Goal: Transaction & Acquisition: Book appointment/travel/reservation

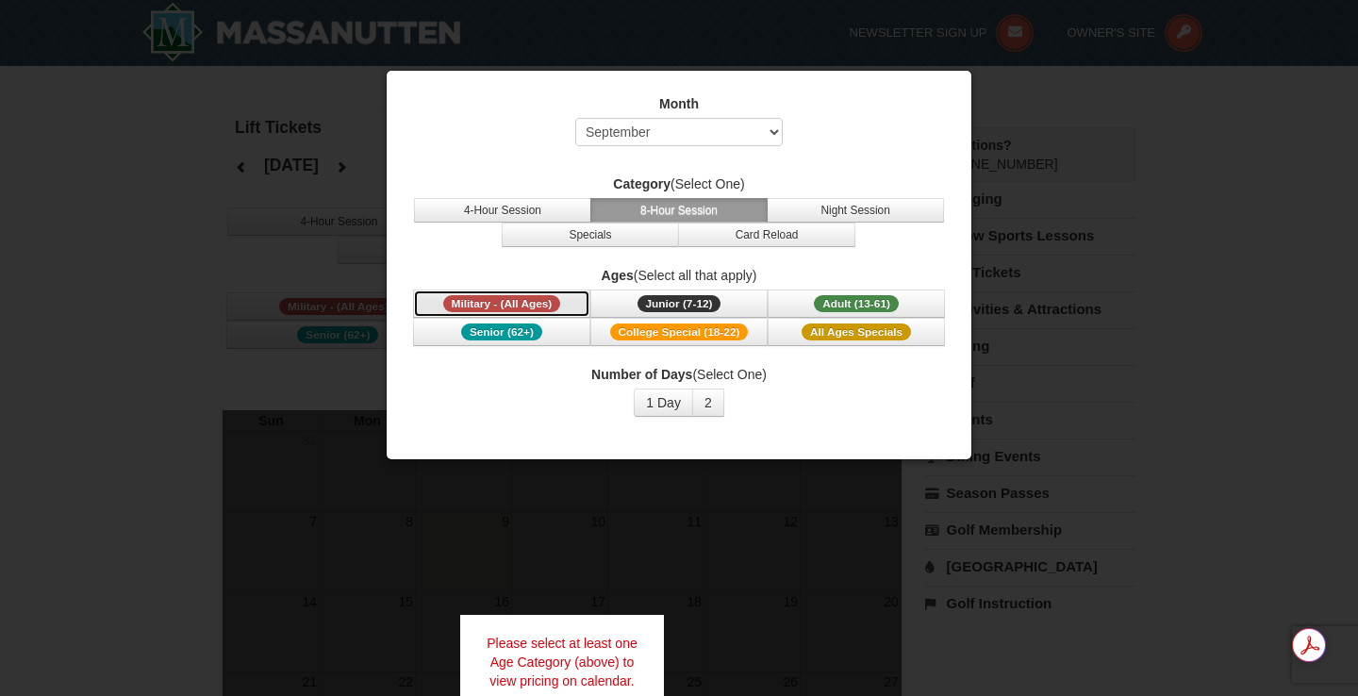
click at [508, 300] on span "Military - (All Ages)" at bounding box center [502, 303] width 118 height 17
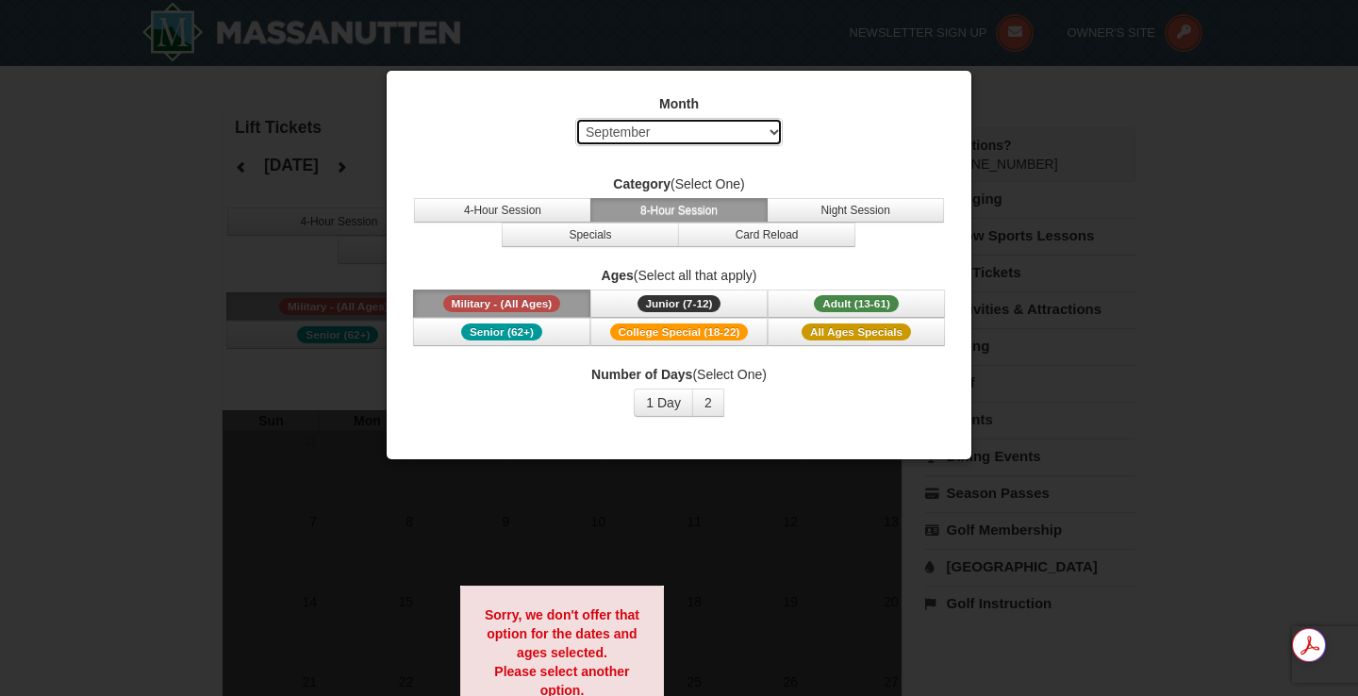
click at [624, 136] on select "Select September October November December January February March April May Jun…" at bounding box center [678, 132] width 207 height 28
select select "12"
click at [575, 118] on select "Select September October November December January February March April May Jun…" at bounding box center [678, 132] width 207 height 28
click at [687, 206] on button "8-Hour Session" at bounding box center [678, 210] width 177 height 25
click at [528, 305] on span "Military - (All Ages)" at bounding box center [502, 303] width 118 height 17
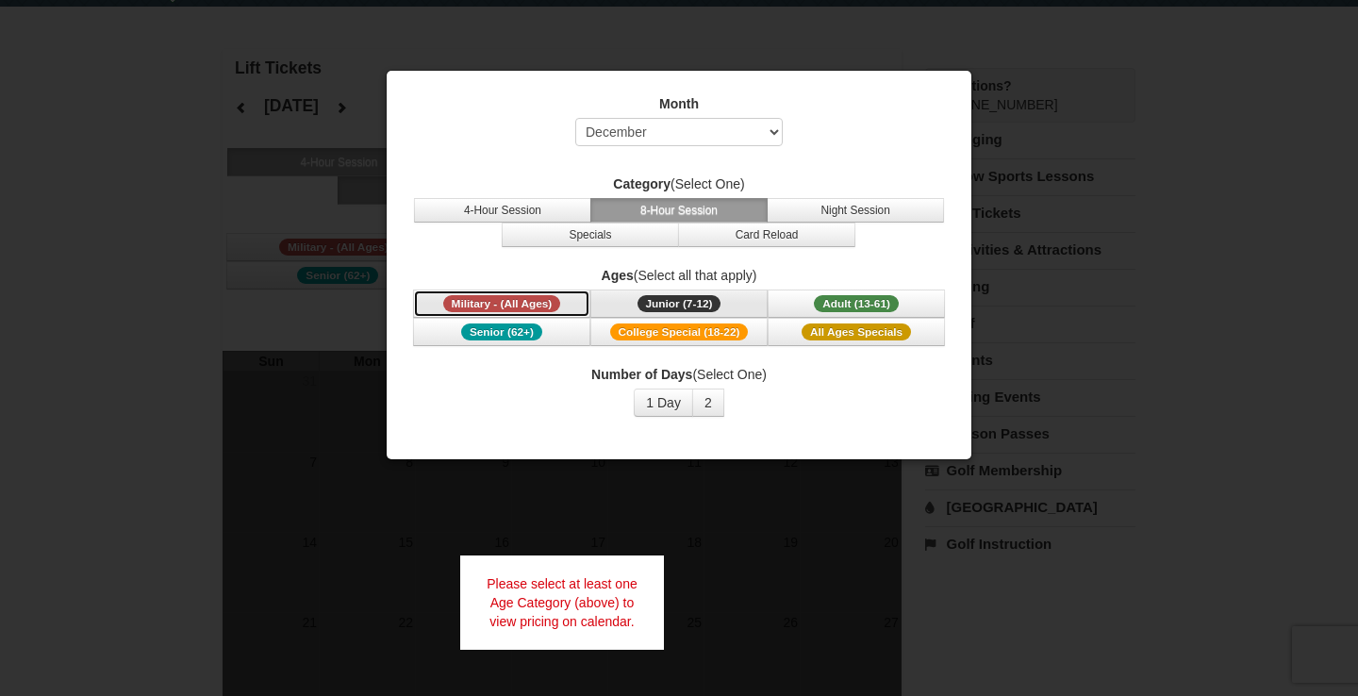
scroll to position [66, 0]
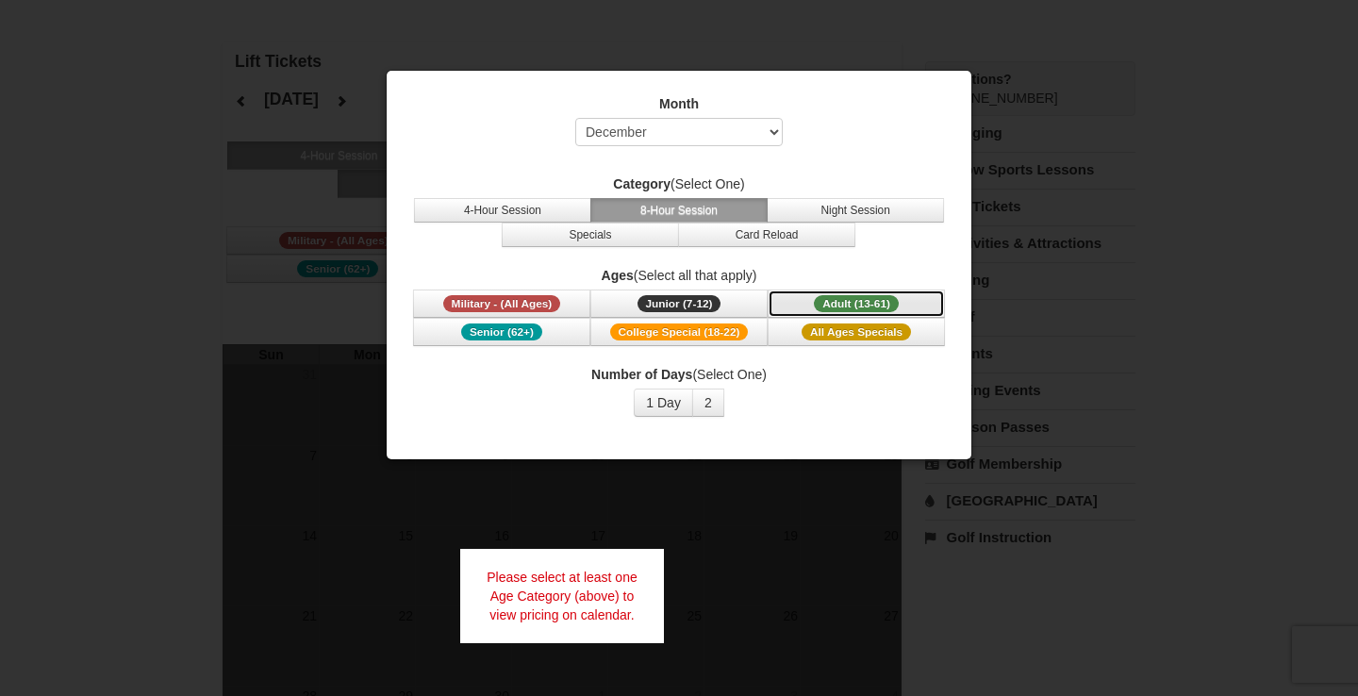
click at [851, 302] on span "Adult (13-61)" at bounding box center [856, 303] width 85 height 17
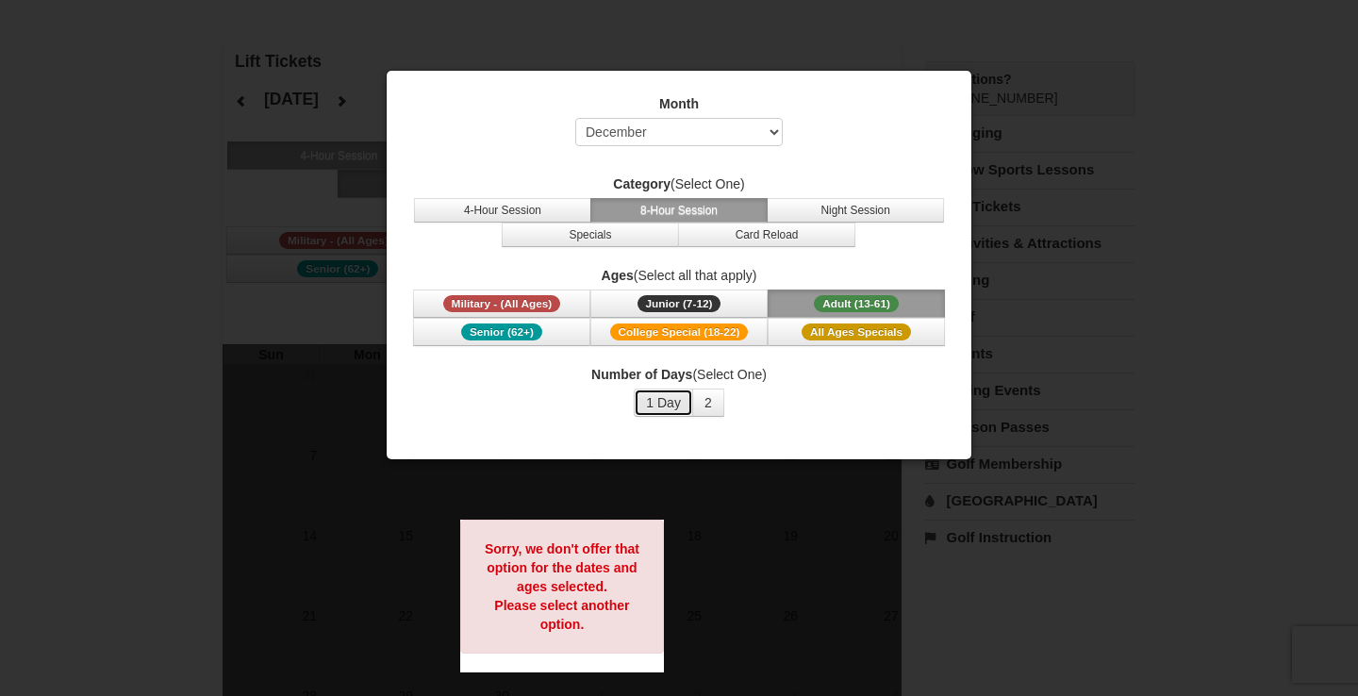
click at [674, 400] on button "1 Day" at bounding box center [663, 403] width 59 height 28
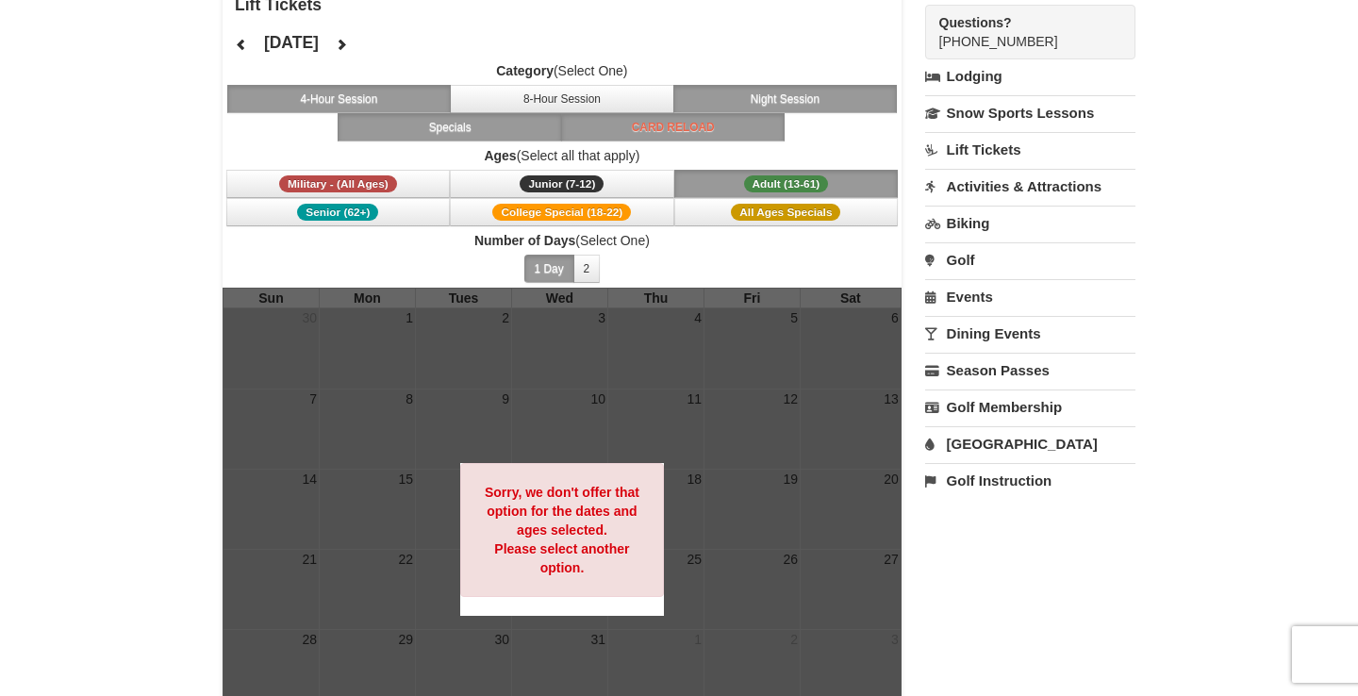
scroll to position [120, 0]
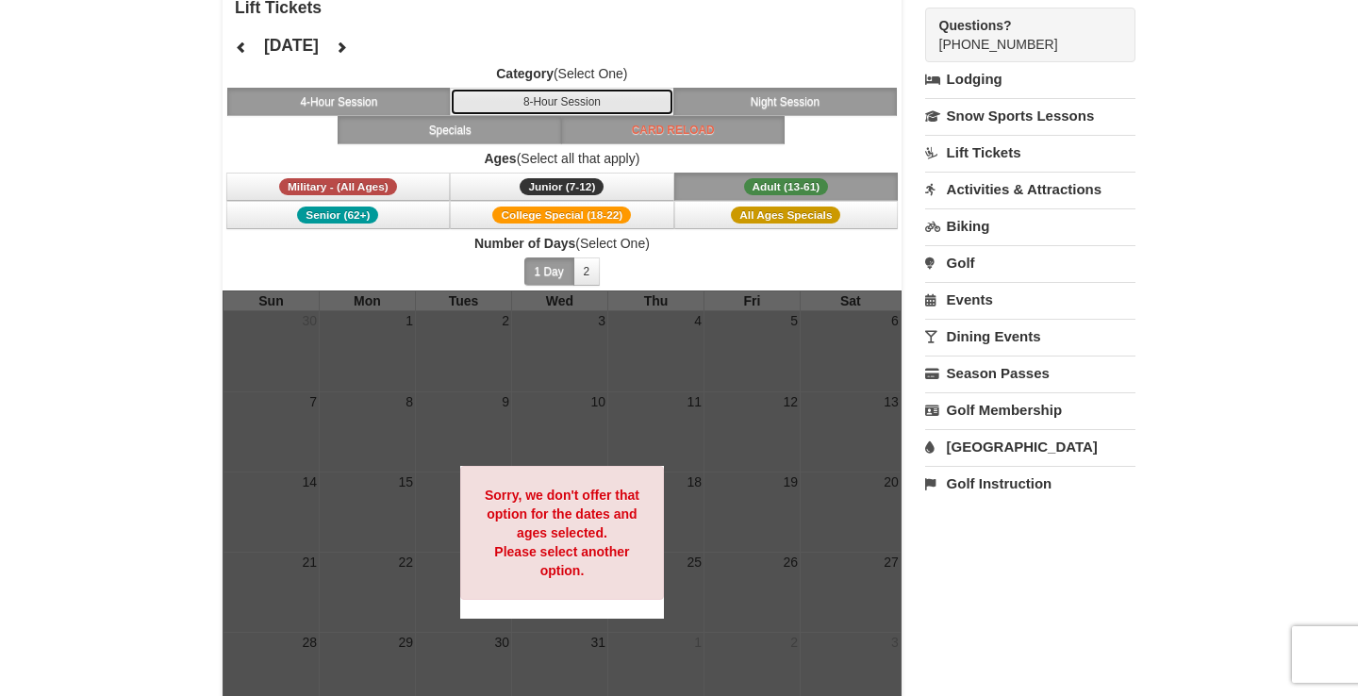
click at [607, 91] on button "8-Hour Session" at bounding box center [562, 102] width 224 height 28
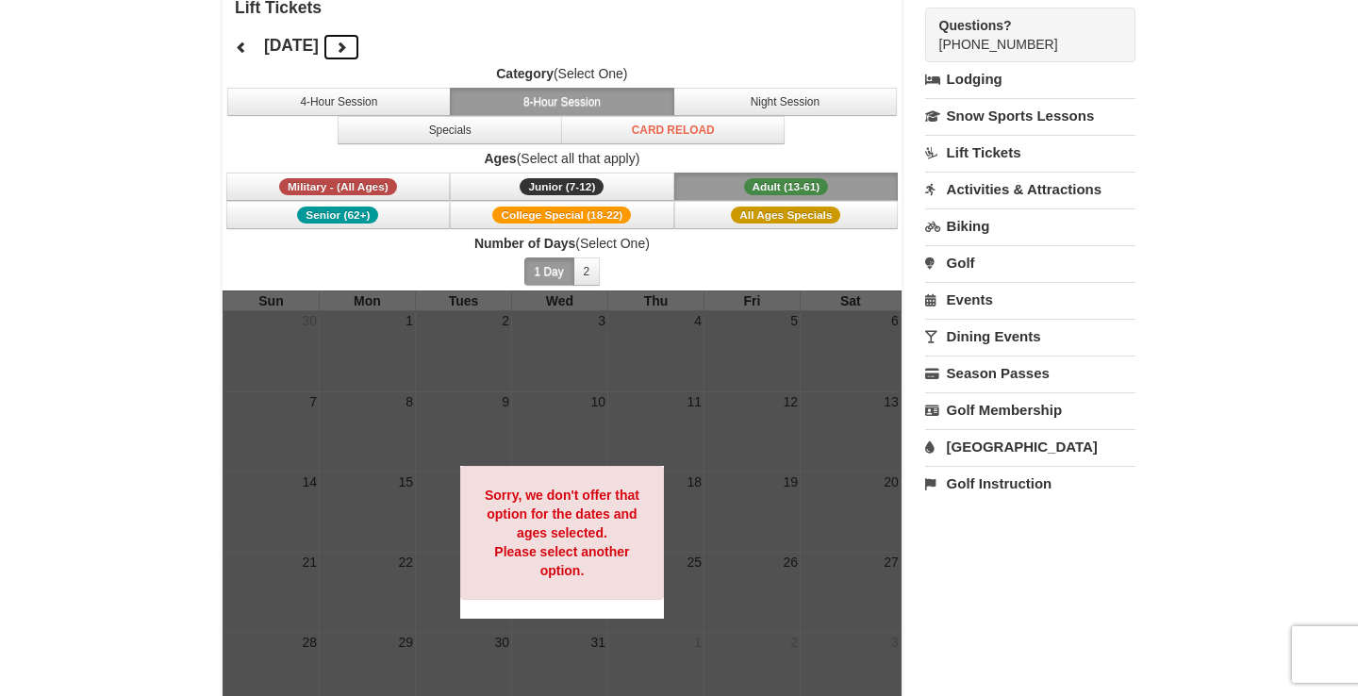
click at [348, 44] on icon at bounding box center [341, 47] width 13 height 13
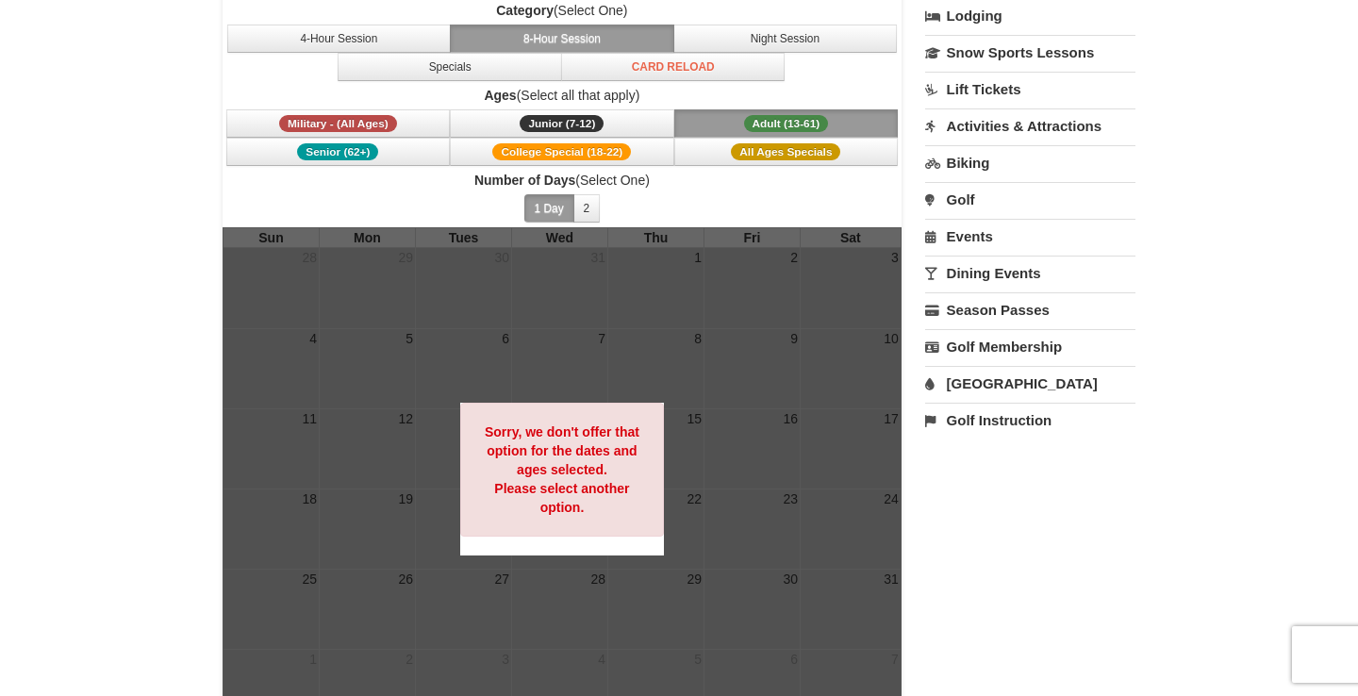
scroll to position [259, 0]
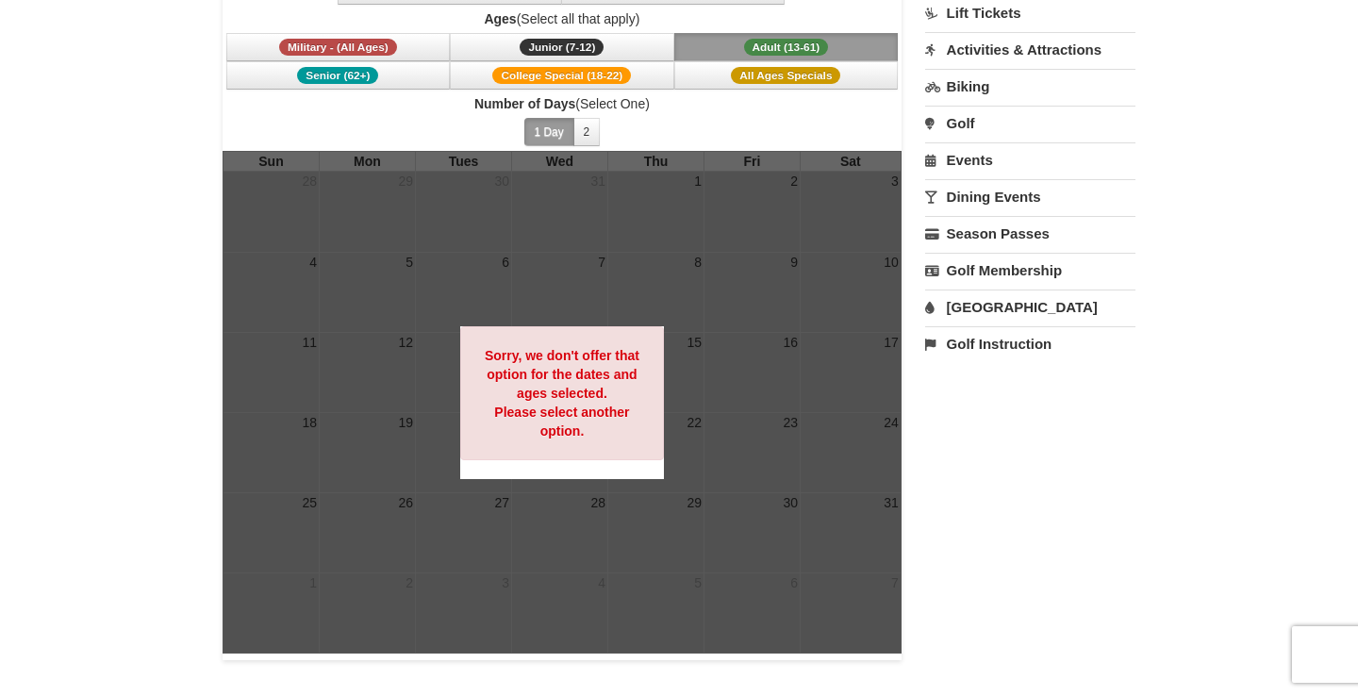
click at [524, 403] on div "Sorry, we don't offer that option for the dates and ages selected. Please selec…" at bounding box center [562, 393] width 204 height 134
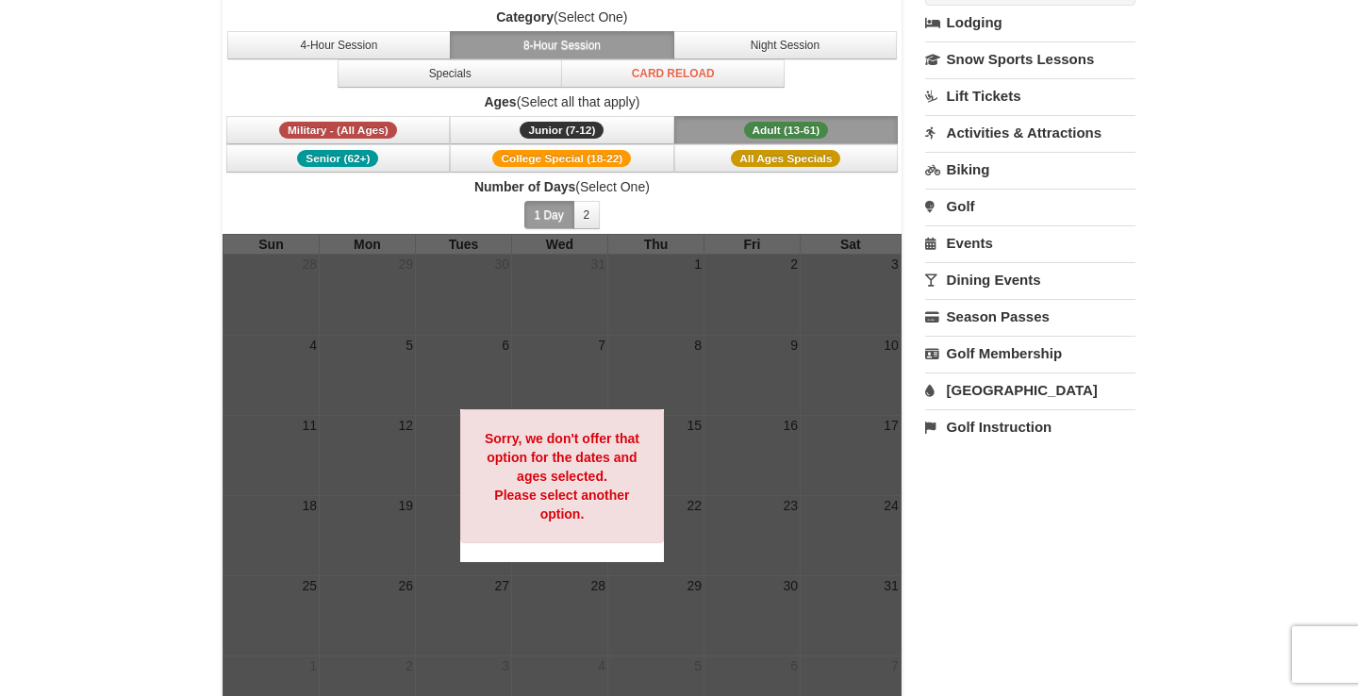
scroll to position [53, 0]
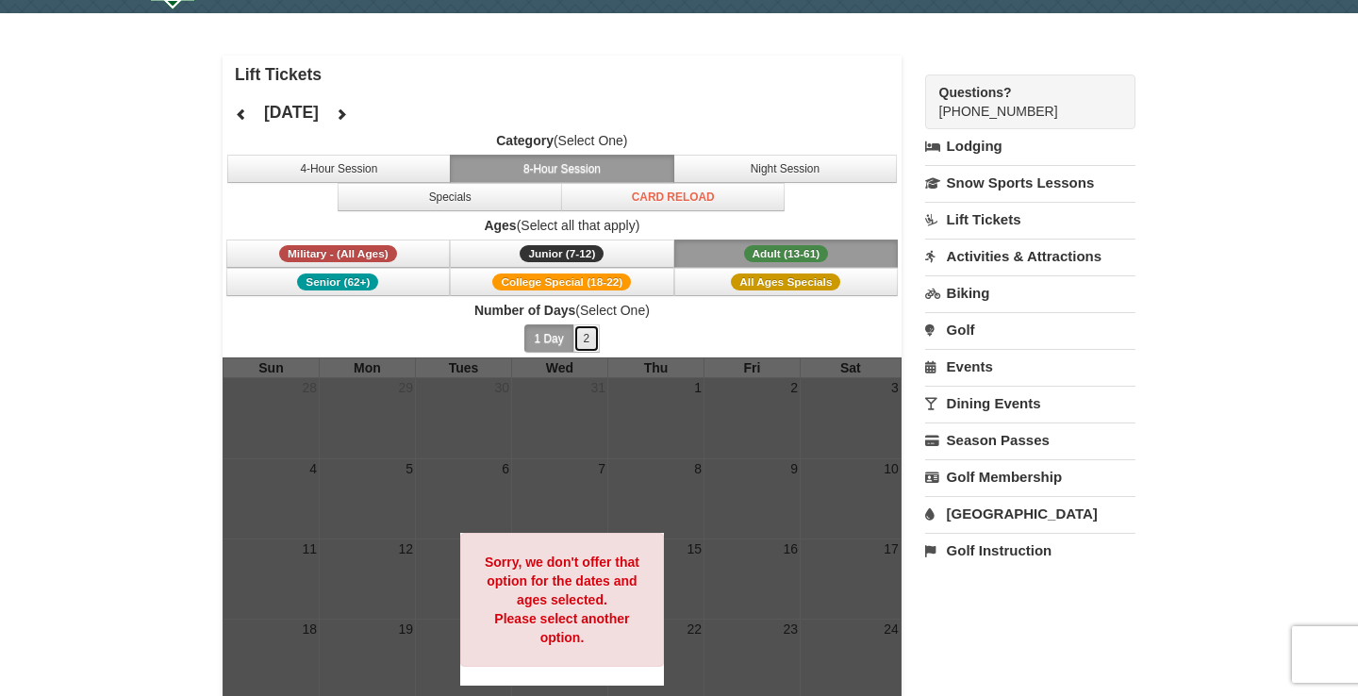
click at [583, 334] on button "2" at bounding box center [586, 338] width 27 height 28
click at [549, 335] on button "1 Day" at bounding box center [549, 338] width 50 height 28
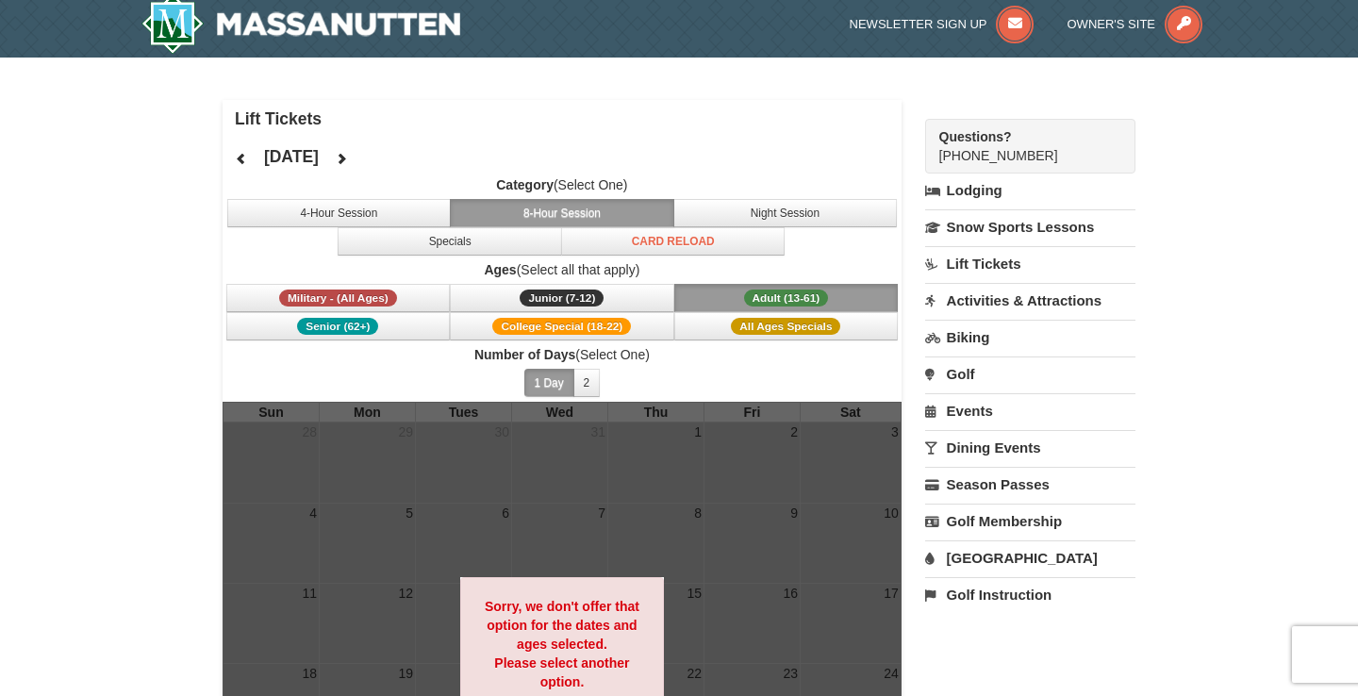
scroll to position [0, 0]
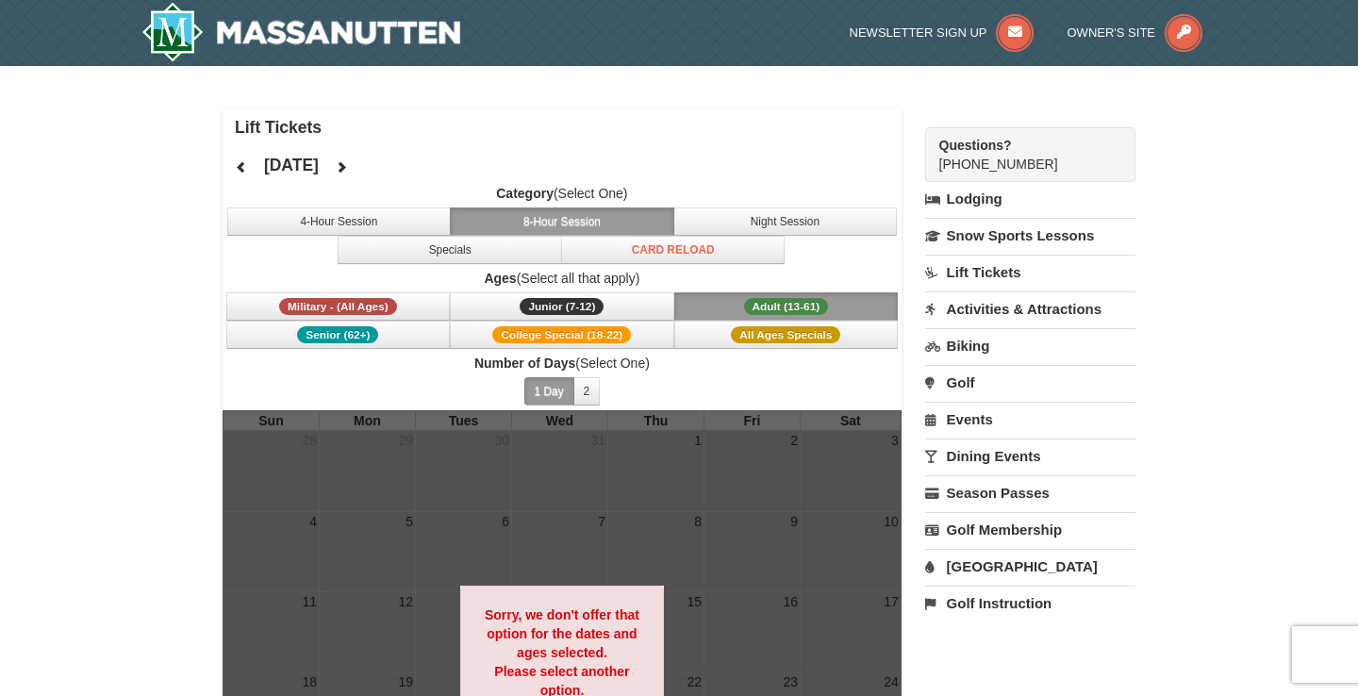
click at [601, 212] on button "8-Hour Session" at bounding box center [562, 221] width 224 height 28
click at [478, 241] on button "Specials" at bounding box center [450, 250] width 224 height 28
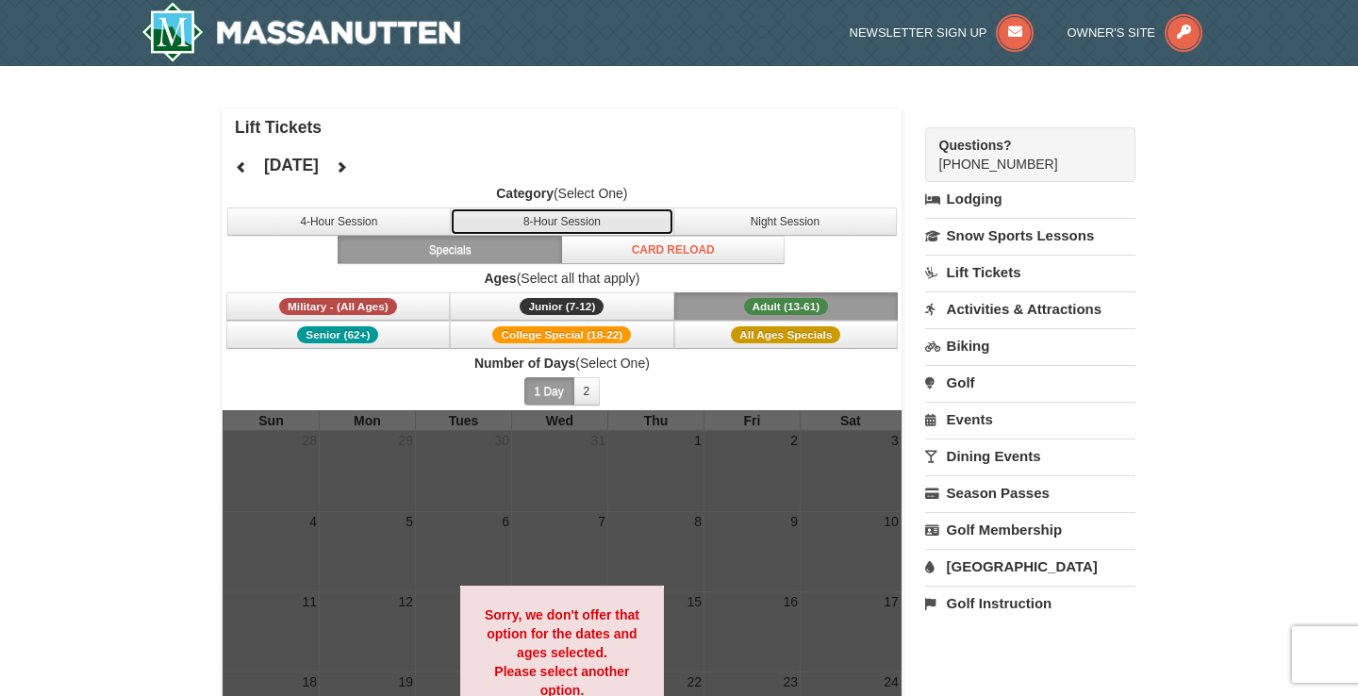
click at [531, 212] on button "8-Hour Session" at bounding box center [562, 221] width 224 height 28
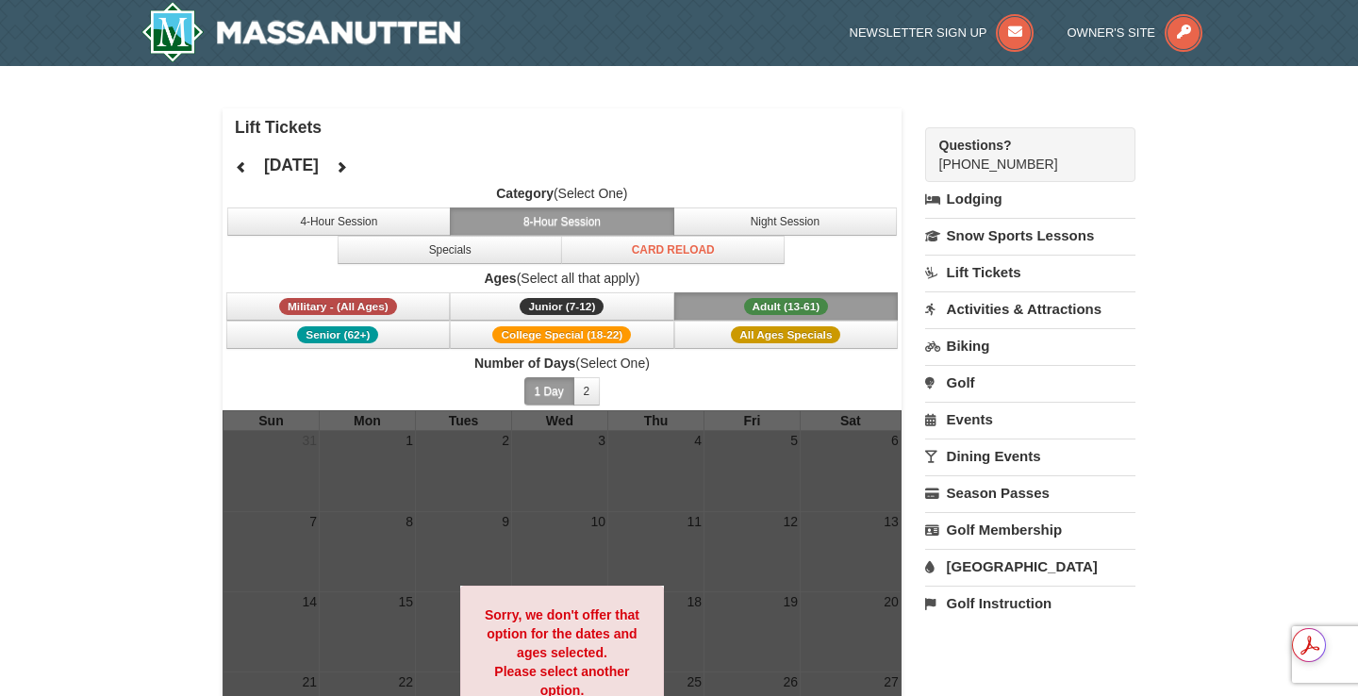
click at [720, 295] on button "Adult (13-61) (13 - 61)" at bounding box center [786, 306] width 224 height 28
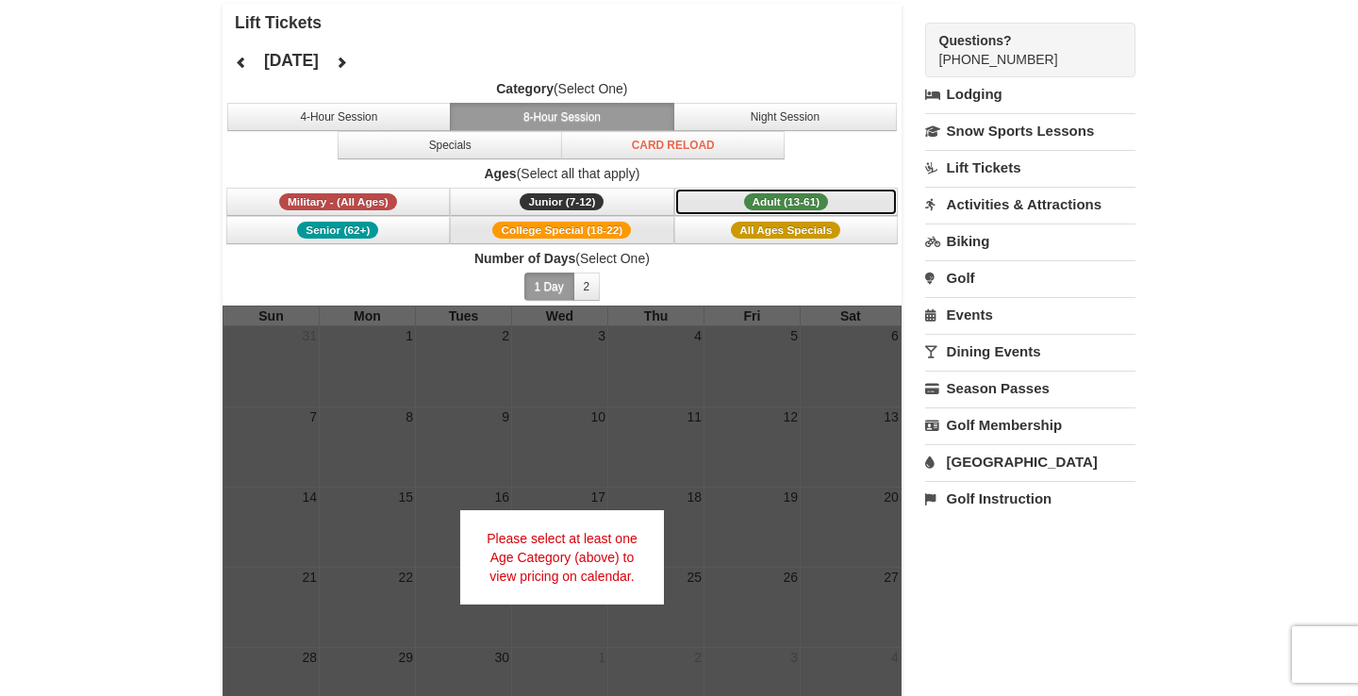
scroll to position [108, 0]
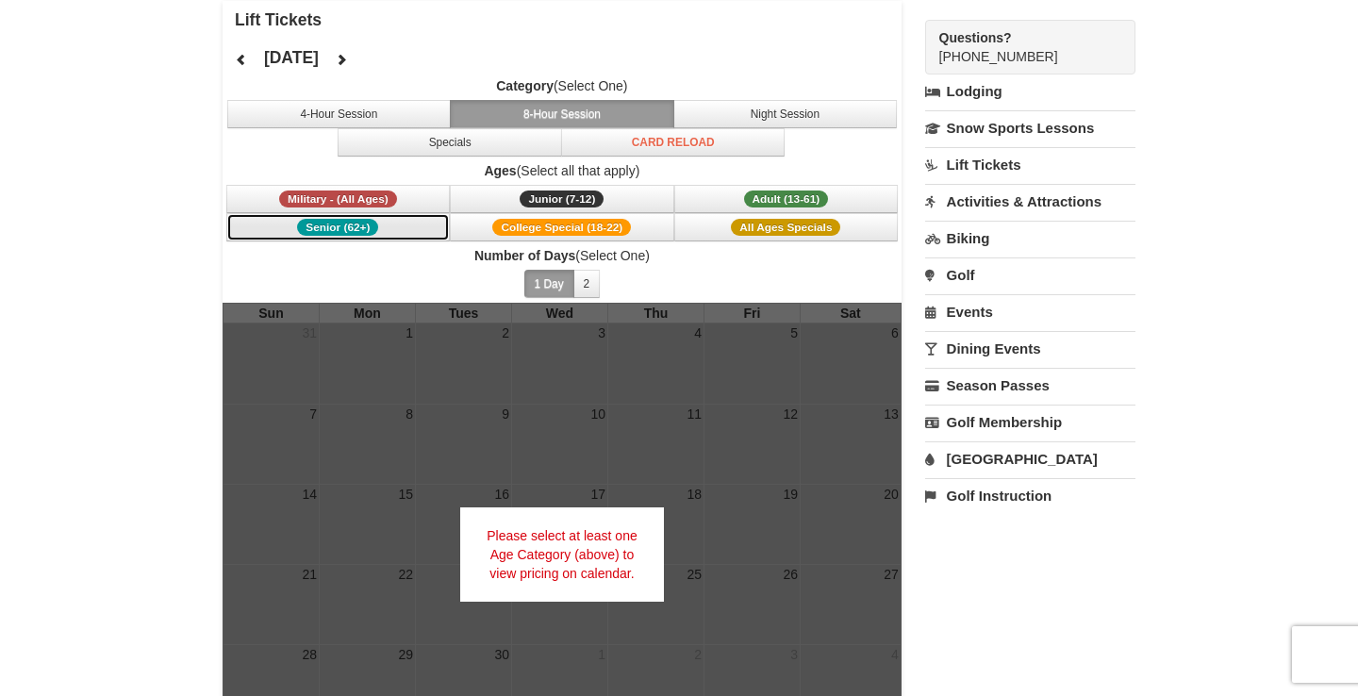
click at [336, 224] on span "Senior (62+)" at bounding box center [337, 227] width 81 height 17
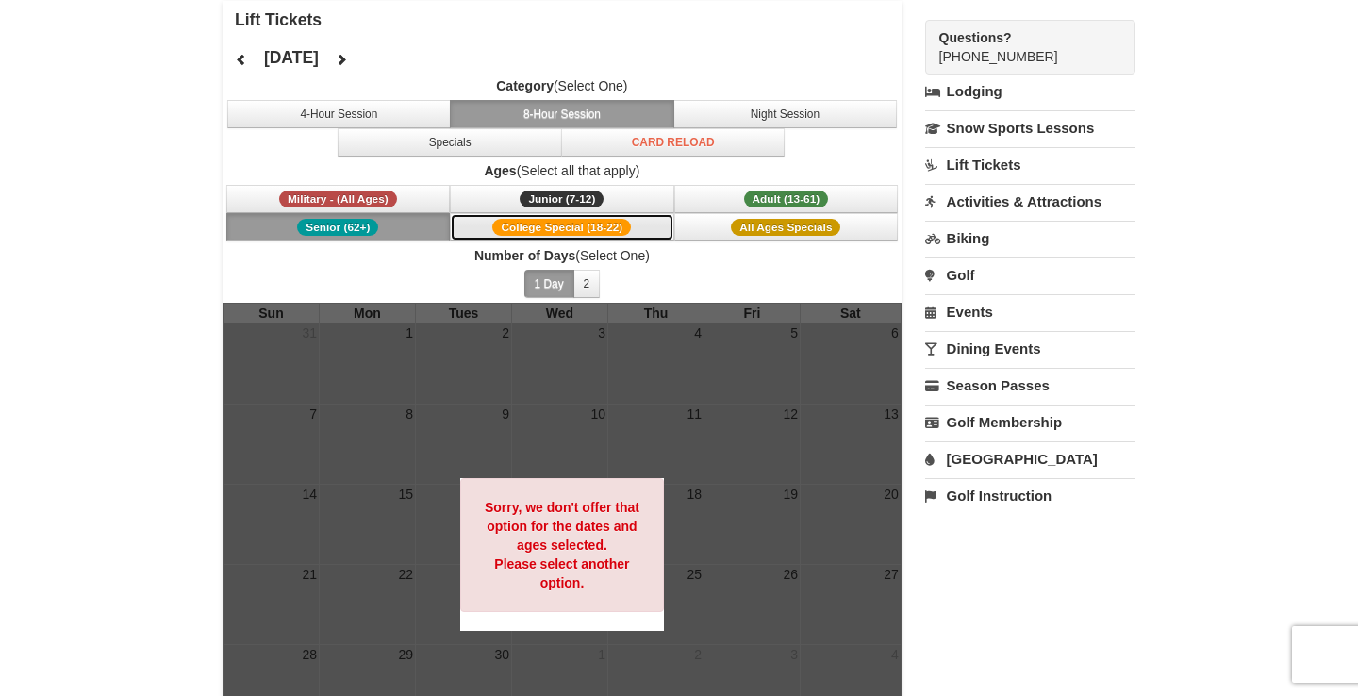
click at [595, 224] on span "College Special (18-22)" at bounding box center [561, 227] width 139 height 17
click at [612, 227] on span "College Special (18-22)" at bounding box center [561, 227] width 139 height 17
